Goal: Information Seeking & Learning: Compare options

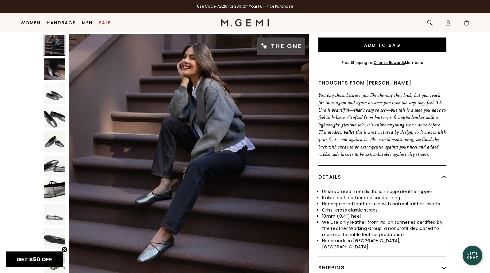
click at [55, 187] on img at bounding box center [54, 189] width 21 height 21
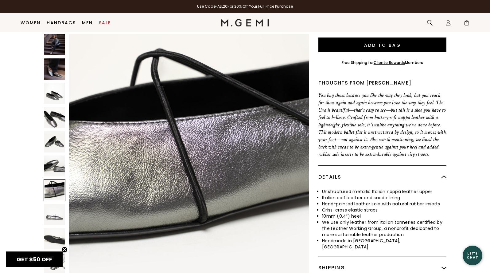
click at [56, 168] on img at bounding box center [54, 165] width 21 height 21
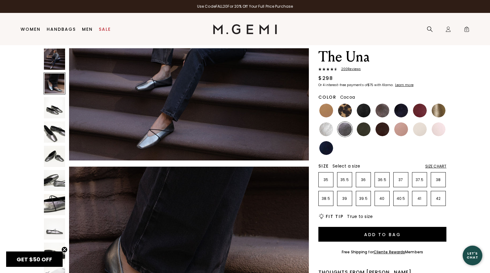
scroll to position [21, 0]
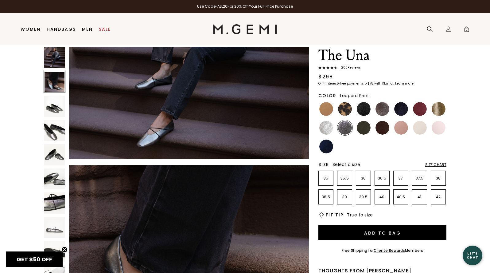
click at [346, 107] on img at bounding box center [345, 109] width 14 height 14
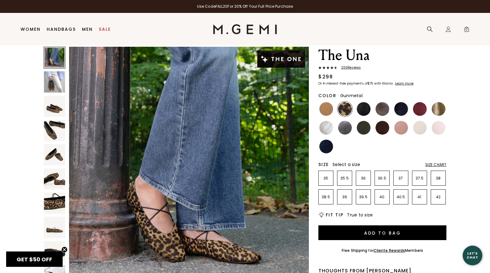
click at [347, 129] on img at bounding box center [345, 128] width 14 height 14
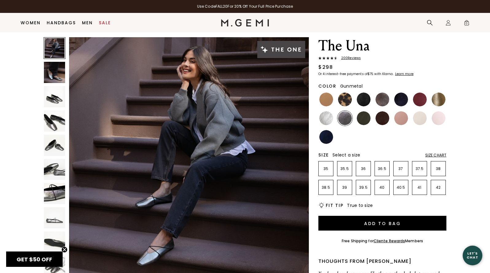
scroll to position [17, 0]
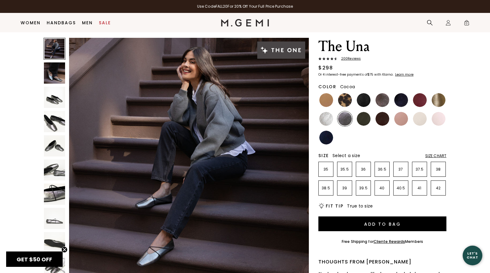
click at [381, 100] on img at bounding box center [383, 100] width 14 height 14
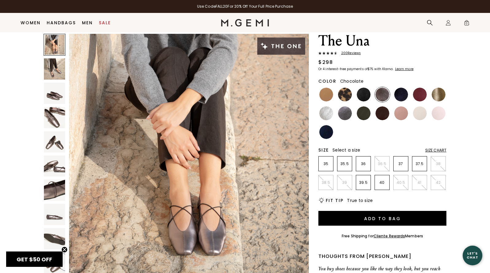
scroll to position [22, 0]
click at [363, 115] on img at bounding box center [364, 114] width 14 height 14
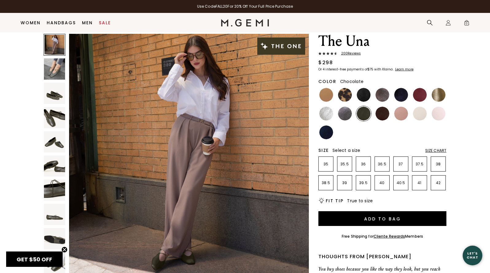
click at [380, 116] on img at bounding box center [383, 114] width 14 height 14
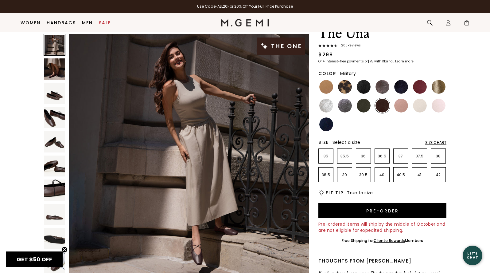
click at [361, 101] on img at bounding box center [364, 106] width 14 height 14
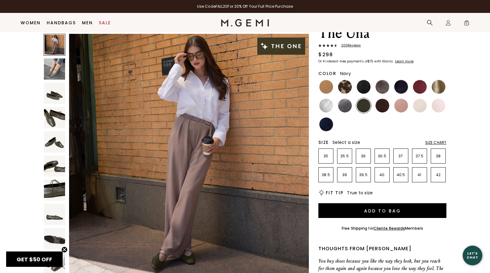
click at [325, 123] on img at bounding box center [327, 124] width 14 height 14
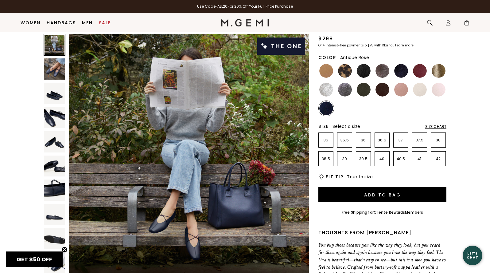
click at [403, 88] on img at bounding box center [401, 90] width 14 height 14
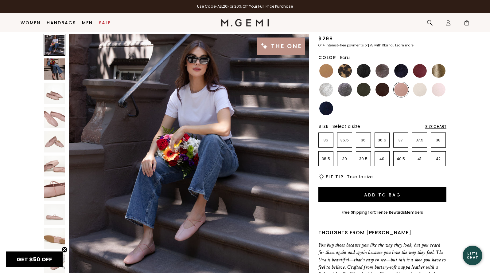
click at [423, 91] on img at bounding box center [420, 90] width 14 height 14
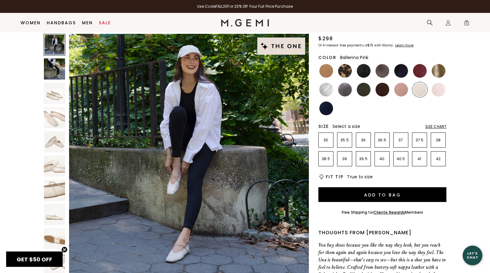
click at [440, 91] on img at bounding box center [439, 90] width 14 height 14
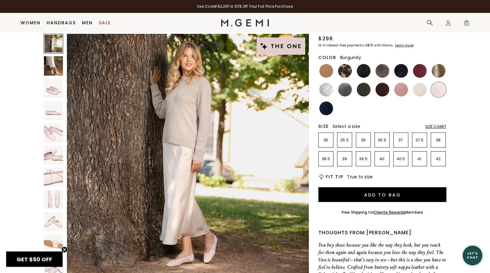
click at [422, 72] on img at bounding box center [420, 71] width 14 height 14
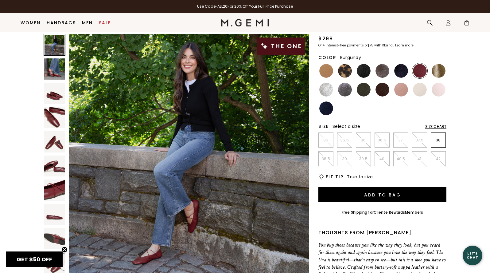
click at [56, 187] on img at bounding box center [54, 189] width 21 height 21
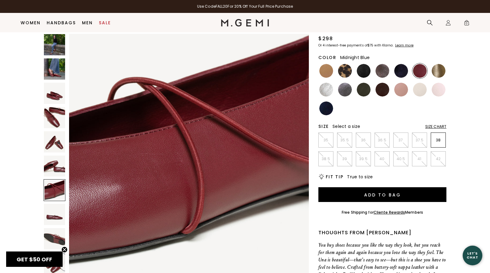
click at [400, 71] on img at bounding box center [401, 71] width 14 height 14
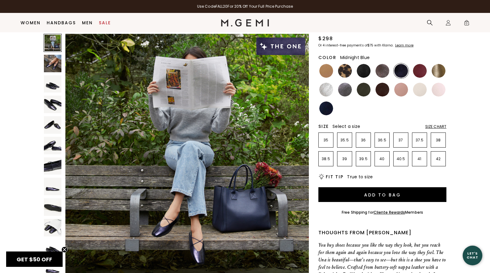
click at [53, 163] on img at bounding box center [53, 166] width 18 height 18
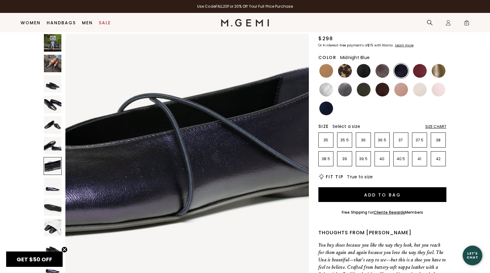
click at [50, 61] on img at bounding box center [53, 64] width 18 height 18
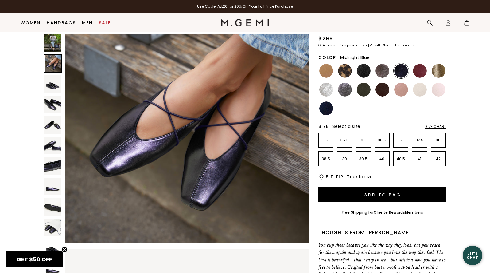
scroll to position [289, 0]
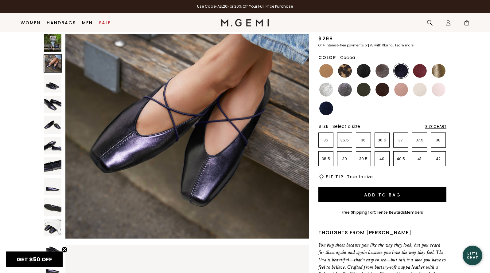
click at [380, 70] on img at bounding box center [383, 71] width 14 height 14
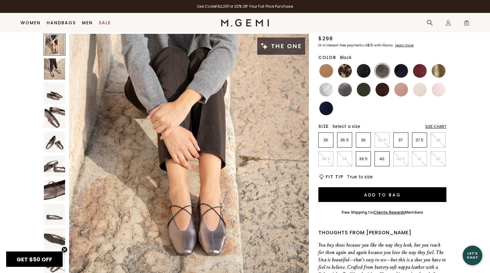
click at [364, 69] on img at bounding box center [364, 71] width 14 height 14
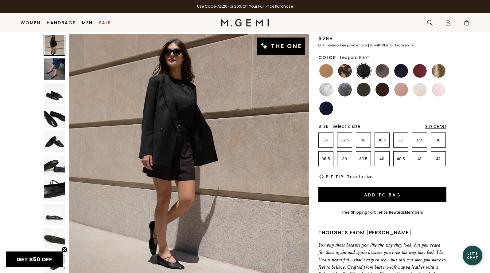
click at [344, 70] on img at bounding box center [345, 71] width 14 height 14
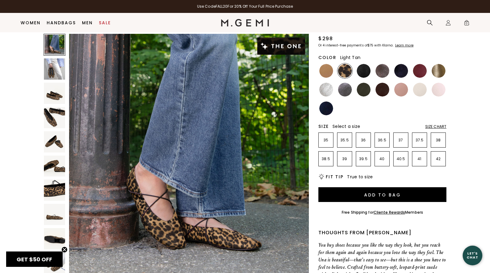
click at [328, 71] on img at bounding box center [327, 71] width 14 height 14
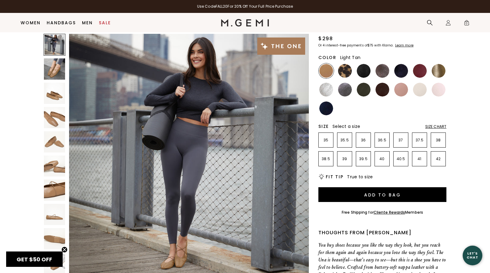
click at [53, 172] on img at bounding box center [54, 165] width 21 height 21
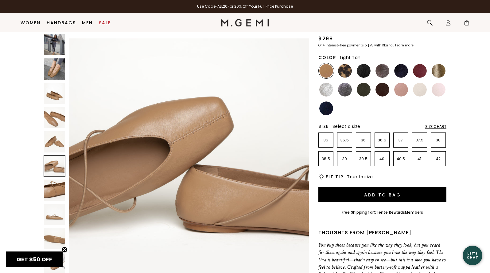
scroll to position [1230, 0]
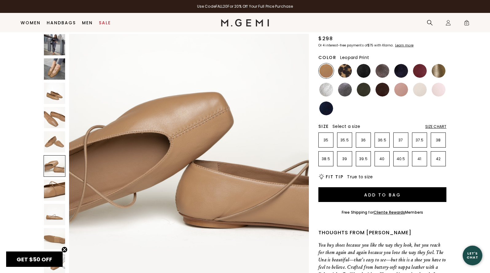
click at [344, 73] on img at bounding box center [345, 71] width 14 height 14
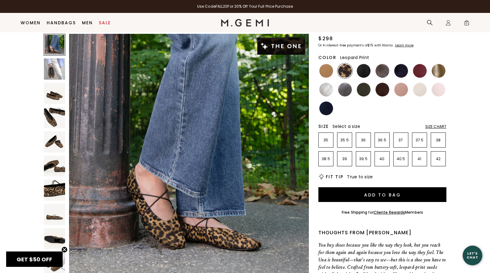
click at [55, 71] on img at bounding box center [54, 68] width 21 height 21
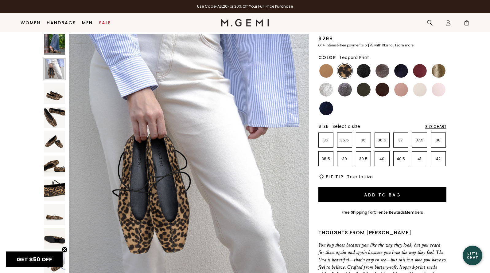
click at [53, 119] on img at bounding box center [54, 117] width 21 height 21
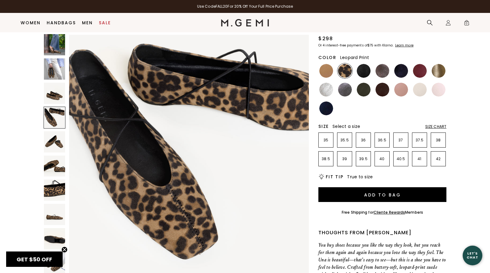
scroll to position [738, 0]
